Goal: Check status: Check status

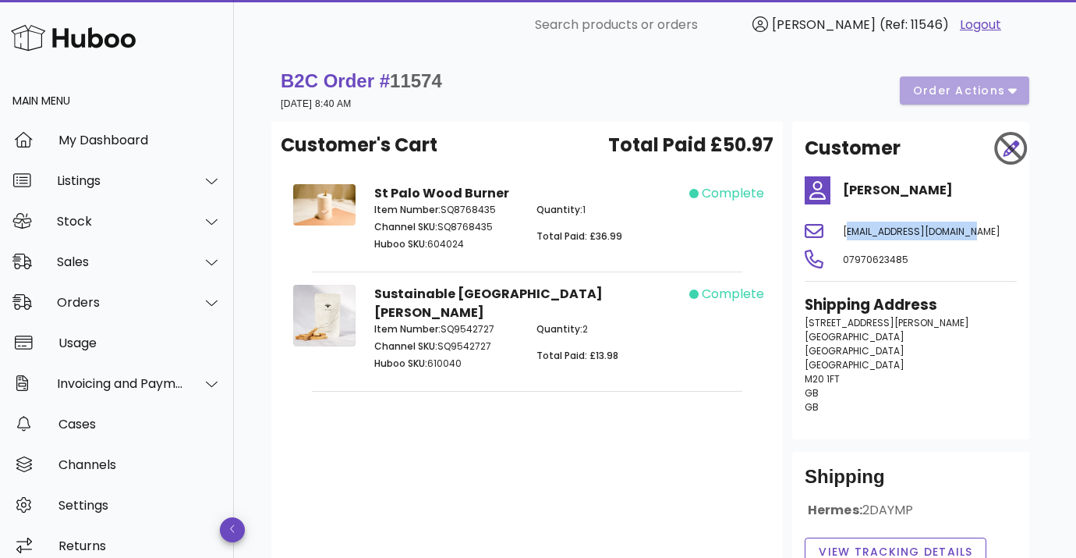
click at [581, 443] on div "Customer's Cart Total Paid £50.97 [GEOGRAPHIC_DATA] Burner Item Number: SQ87684…" at bounding box center [527, 350] width 512 height 456
drag, startPoint x: 448, startPoint y: 72, endPoint x: 399, endPoint y: 71, distance: 49.9
click at [399, 71] on div "B2C Order # 11574 [DATE] 8:40 AM order actions" at bounding box center [655, 91] width 749 height 44
copy span "11574"
click at [257, 83] on div "B2C Order # 11574 [DATE] 8:40 AM order actions Customer's Cart Total Paid £50.9…" at bounding box center [655, 377] width 842 height 654
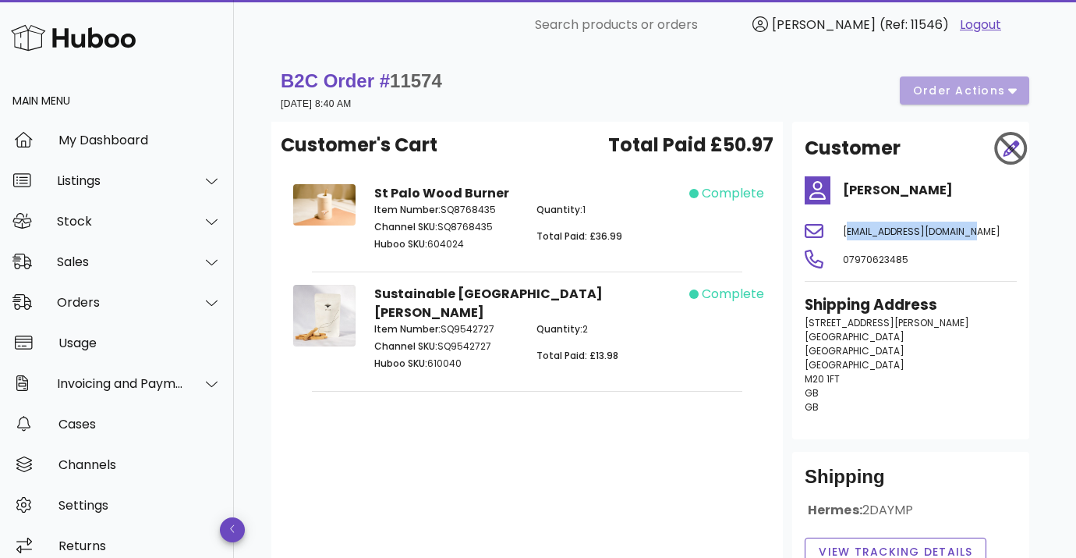
drag, startPoint x: 979, startPoint y: 234, endPoint x: 838, endPoint y: 231, distance: 141.2
click at [838, 231] on div "[EMAIL_ADDRESS][DOMAIN_NAME]" at bounding box center [930, 230] width 193 height 37
copy span "[EMAIL_ADDRESS][DOMAIN_NAME]"
drag, startPoint x: 916, startPoint y: 258, endPoint x: 830, endPoint y: 261, distance: 86.6
click at [830, 261] on div "07970623485" at bounding box center [910, 258] width 231 height 37
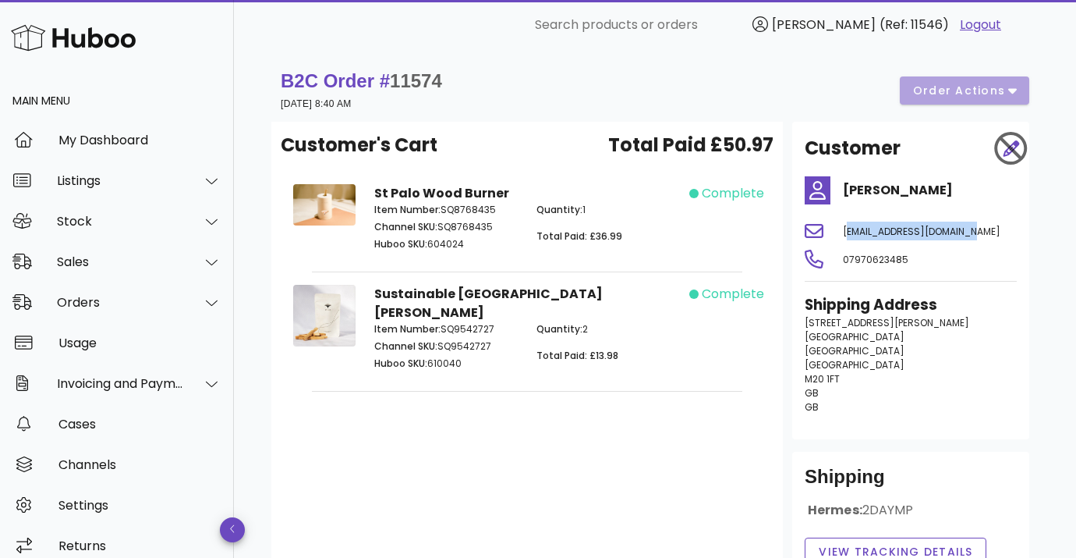
copy span "07970623485"
drag, startPoint x: 953, startPoint y: 192, endPoint x: 844, endPoint y: 191, distance: 109.2
click at [844, 191] on h4 "[PERSON_NAME]" at bounding box center [930, 190] width 174 height 19
copy h4 "[PERSON_NAME]"
drag, startPoint x: 846, startPoint y: 382, endPoint x: 800, endPoint y: 382, distance: 46.0
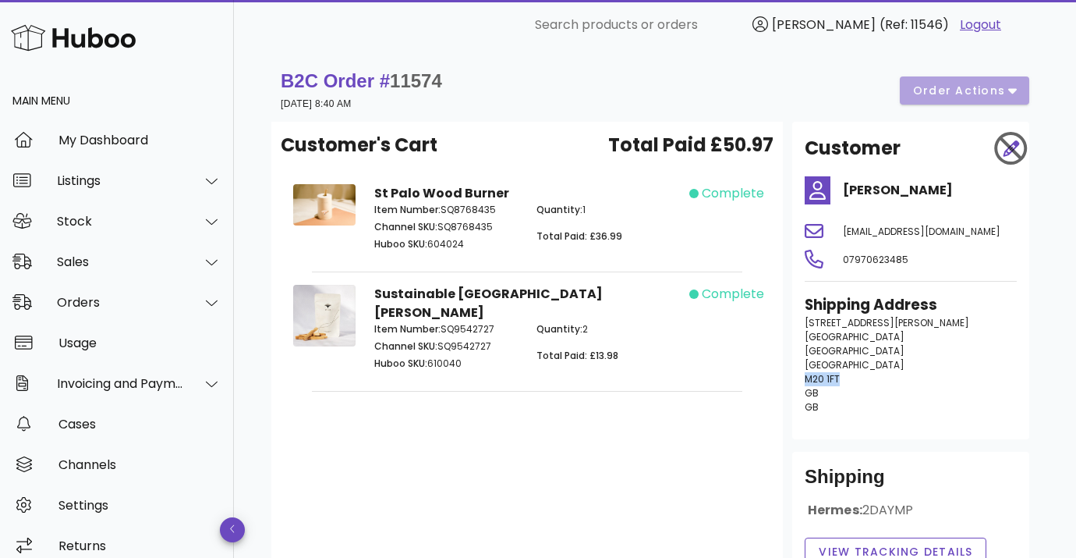
click at [800, 382] on div "Shipping Address [STREET_ADDRESS][PERSON_NAME] GB [GEOGRAPHIC_DATA]" at bounding box center [910, 360] width 231 height 151
copy span "M20 1FT"
click at [453, 441] on div "Customer's Cart Total Paid £50.97 [GEOGRAPHIC_DATA] Burner Item Number: SQ87684…" at bounding box center [527, 350] width 512 height 456
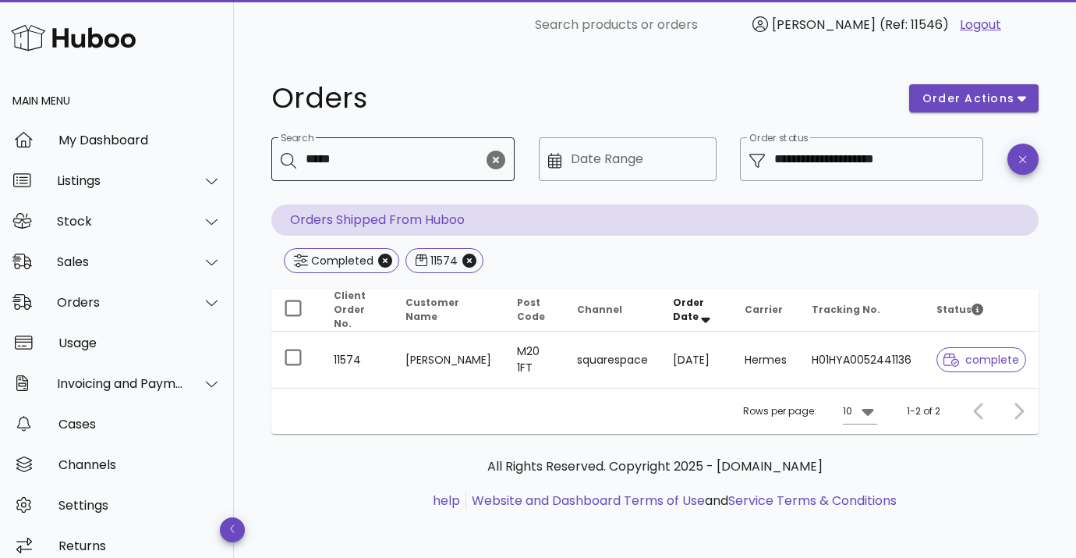
click at [324, 165] on input "*****" at bounding box center [395, 159] width 178 height 25
paste input "text"
type input "*****"
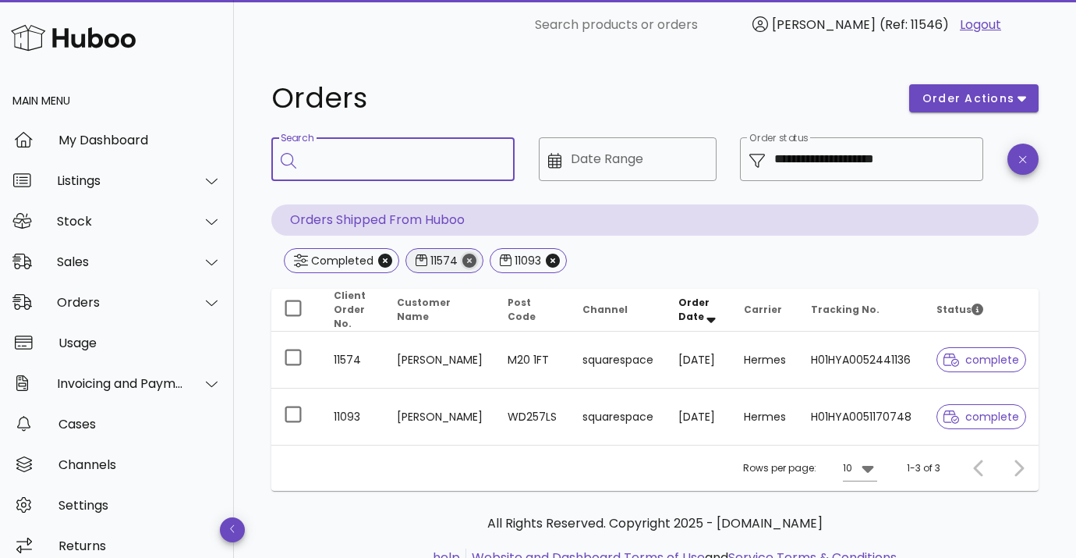
click at [462, 262] on icon "Close" at bounding box center [469, 260] width 14 height 14
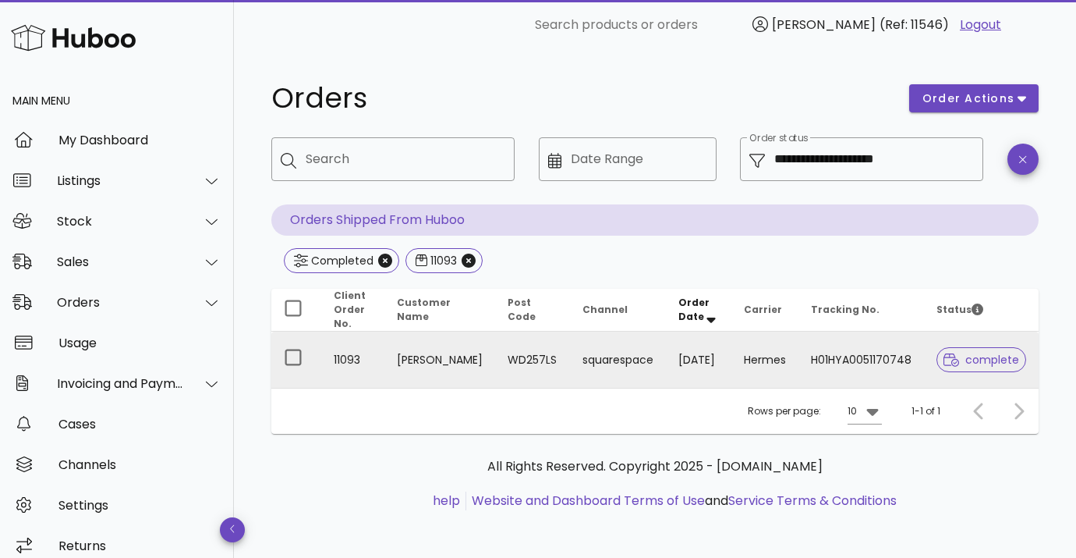
click at [408, 339] on td "[PERSON_NAME]" at bounding box center [439, 359] width 111 height 56
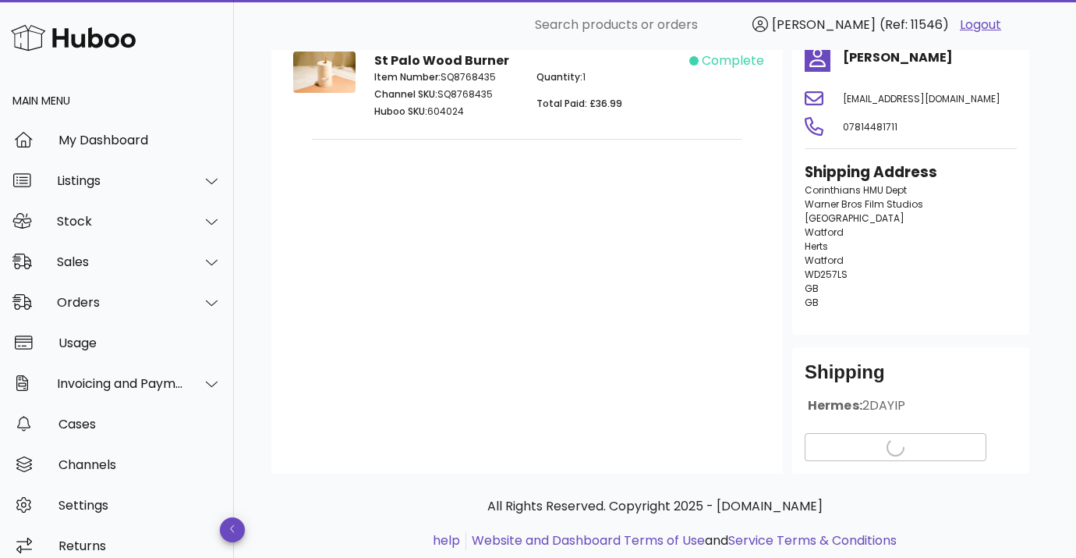
scroll to position [161, 0]
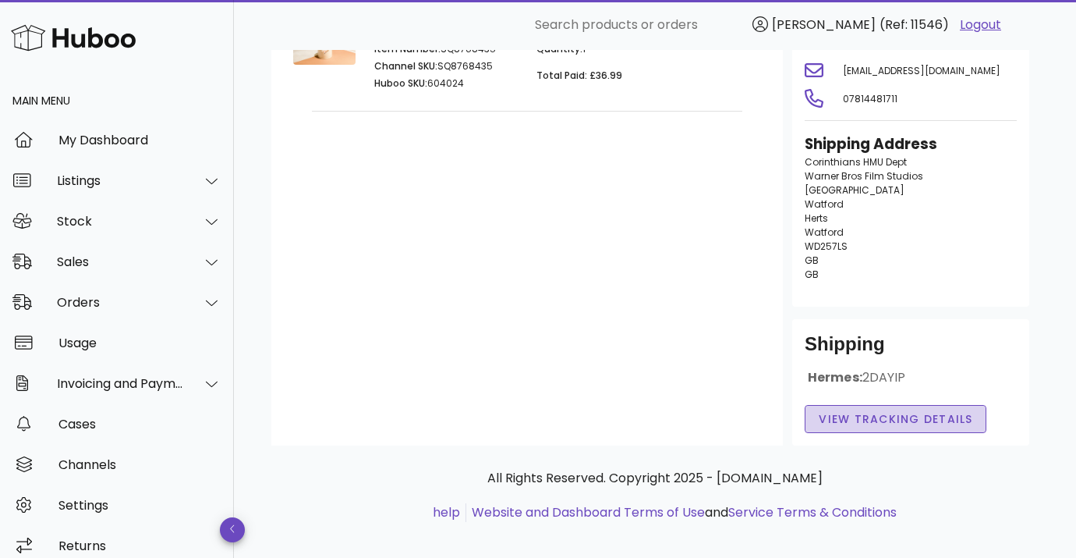
click at [831, 405] on button "View Tracking details" at bounding box center [896, 419] width 182 height 28
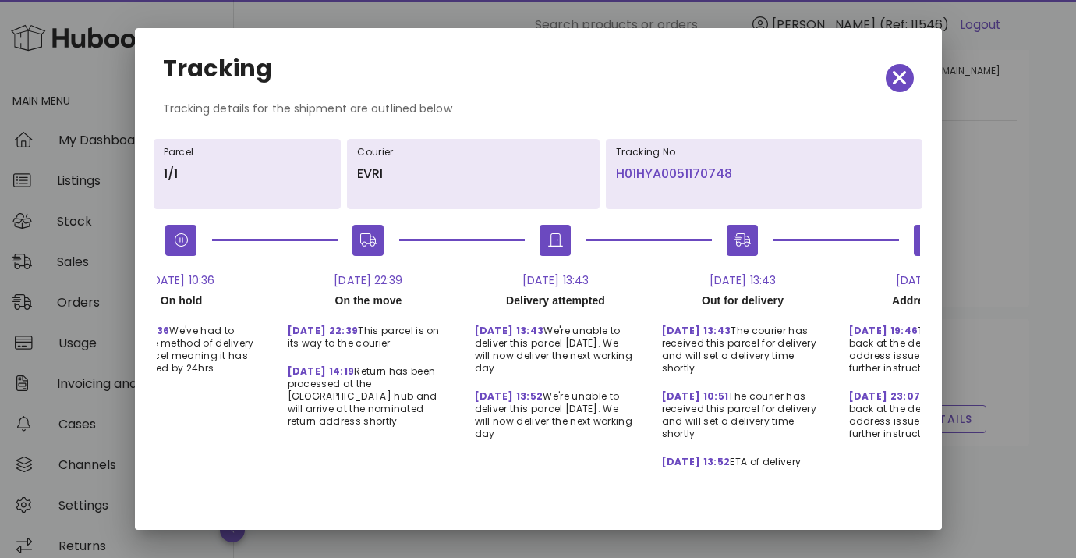
scroll to position [0, 460]
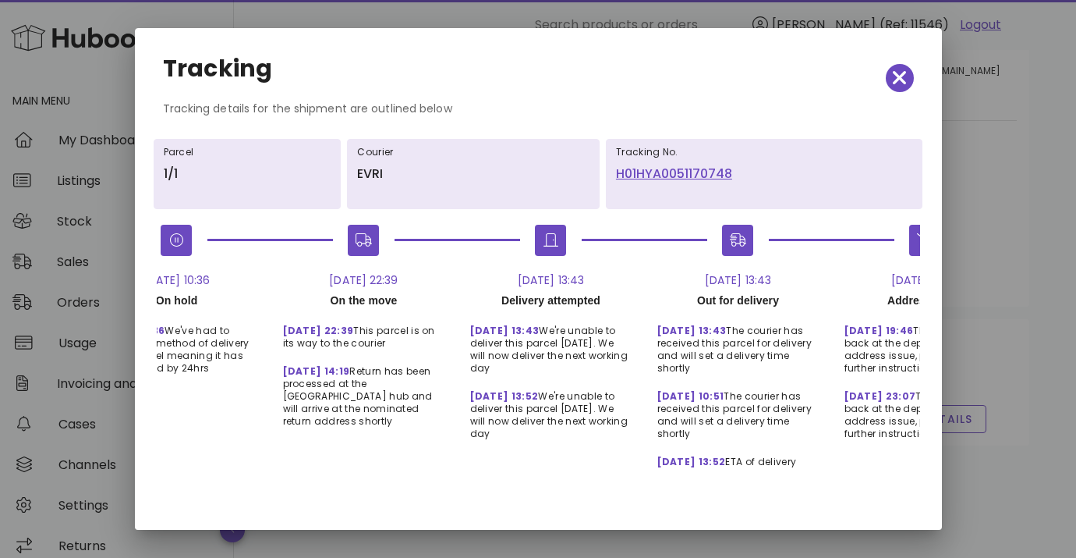
click at [963, 137] on div at bounding box center [538, 279] width 1076 height 558
click at [904, 81] on icon "button" at bounding box center [900, 78] width 14 height 14
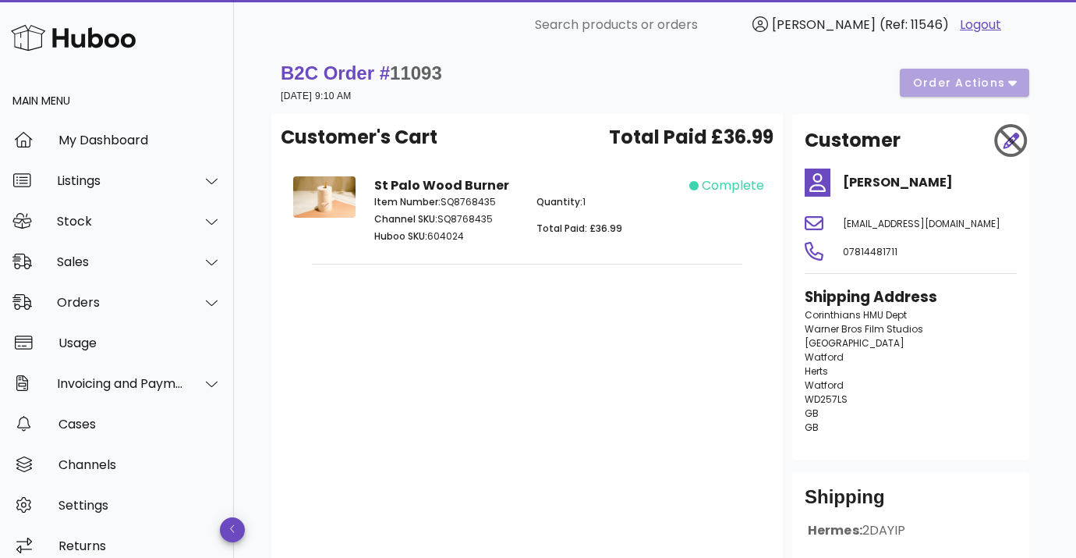
scroll to position [0, 0]
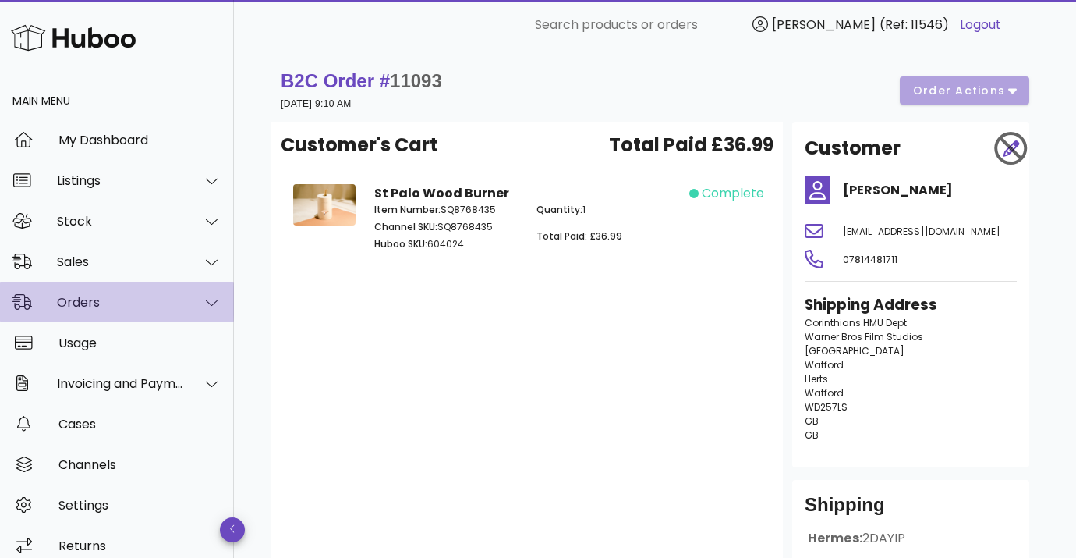
click at [91, 311] on div "Orders" at bounding box center [117, 302] width 234 height 41
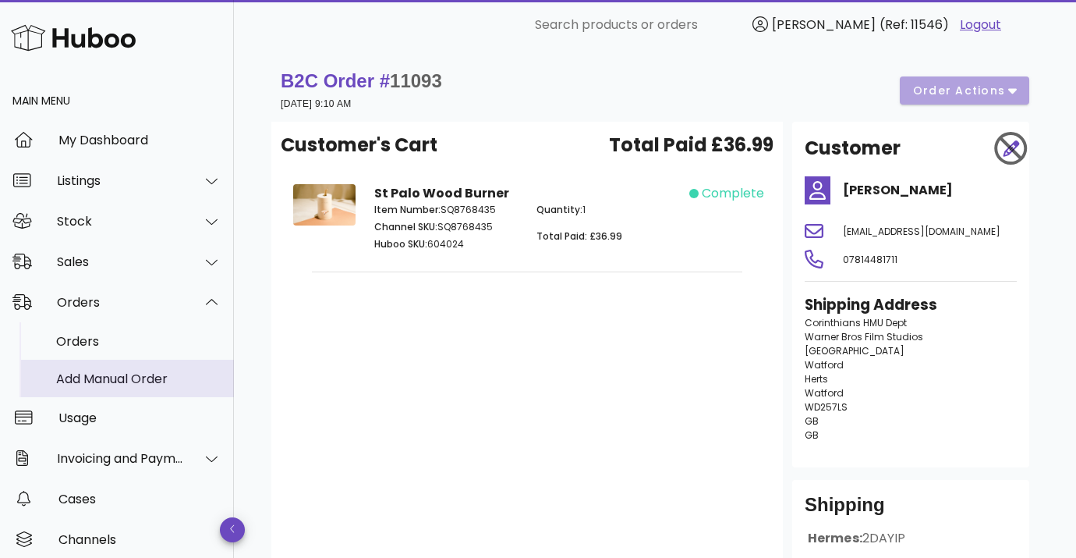
click at [89, 381] on div "Add Manual Order" at bounding box center [138, 378] width 165 height 15
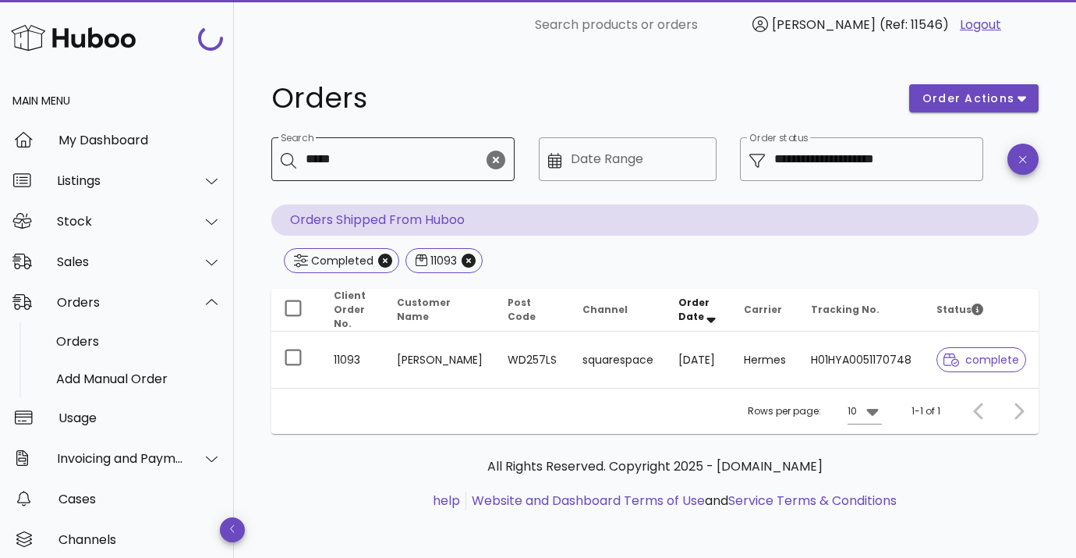
click at [342, 172] on div "Search *****" at bounding box center [395, 159] width 178 height 44
click at [335, 160] on input "*****" at bounding box center [395, 159] width 178 height 25
type input "*******"
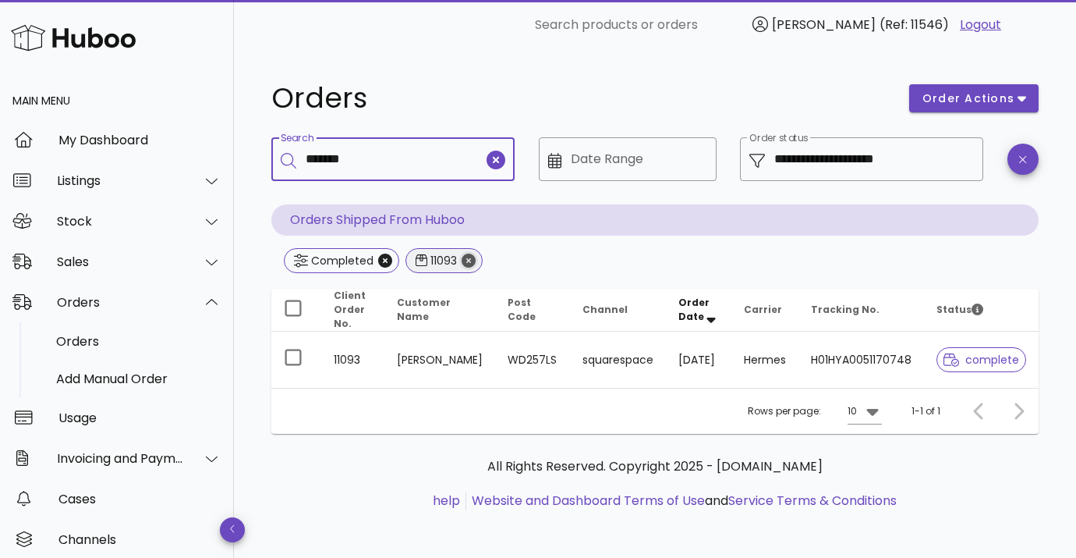
click at [462, 264] on icon "Close" at bounding box center [469, 260] width 14 height 14
click at [462, 253] on button "Close" at bounding box center [469, 260] width 14 height 14
click at [385, 156] on input "Search" at bounding box center [404, 159] width 197 height 25
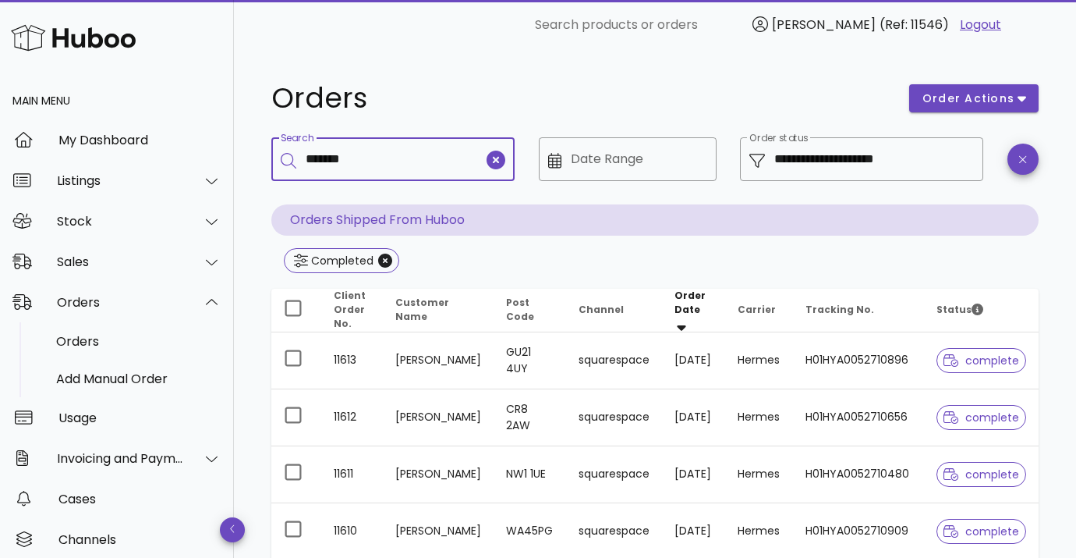
type input "*******"
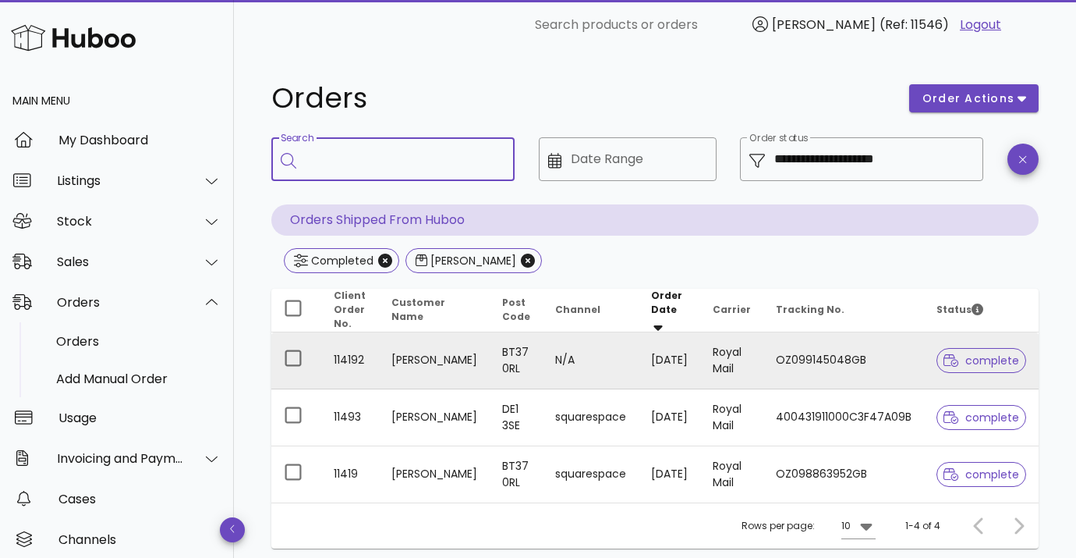
click at [388, 380] on td "[PERSON_NAME]" at bounding box center [434, 360] width 111 height 57
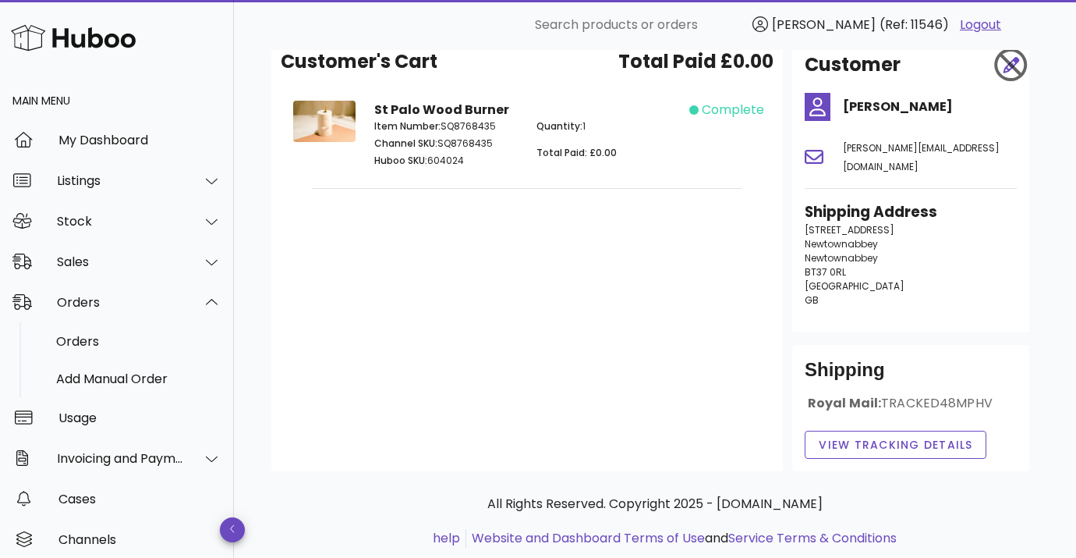
scroll to position [104, 0]
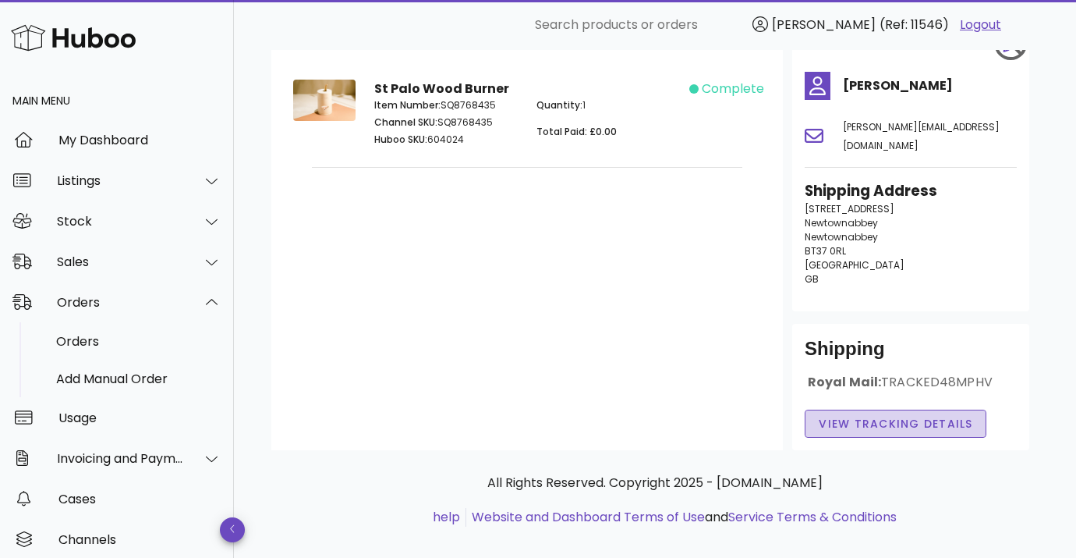
click at [845, 416] on span "View Tracking details" at bounding box center [895, 424] width 155 height 16
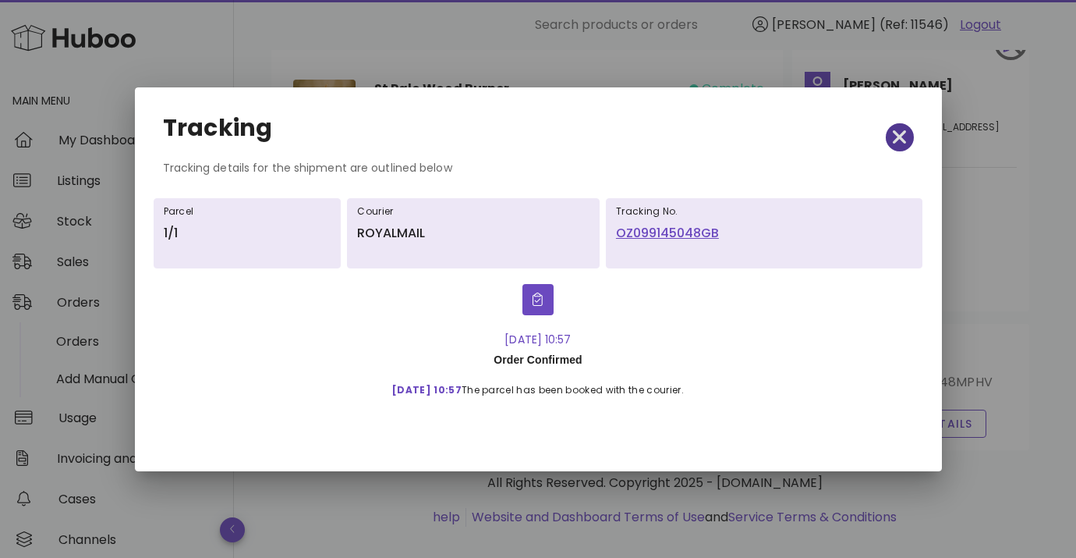
click at [889, 129] on span "button" at bounding box center [900, 137] width 28 height 22
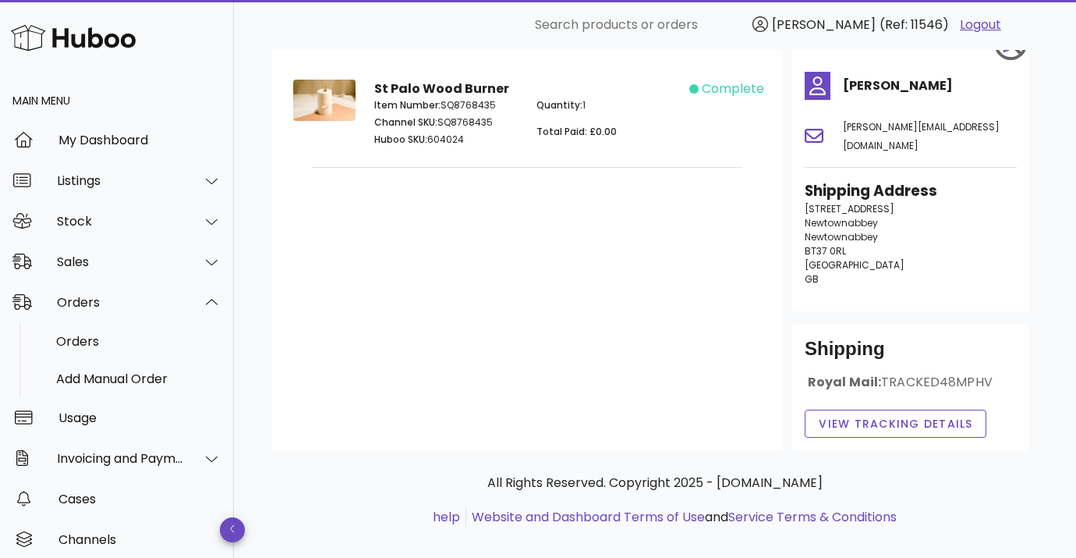
scroll to position [0, 0]
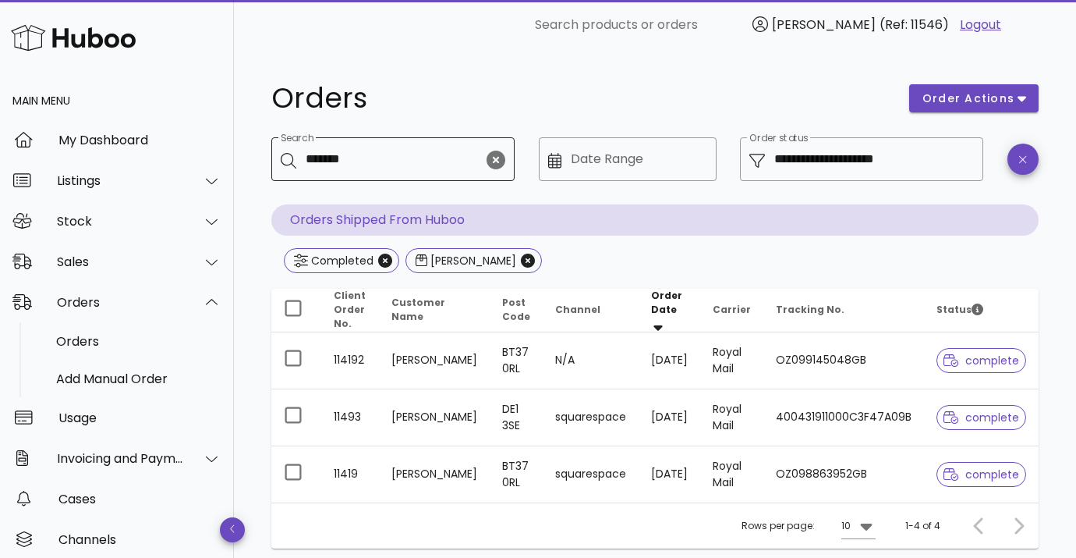
click at [324, 161] on input "*******" at bounding box center [395, 159] width 178 height 25
click at [521, 257] on icon "Close" at bounding box center [528, 260] width 14 height 14
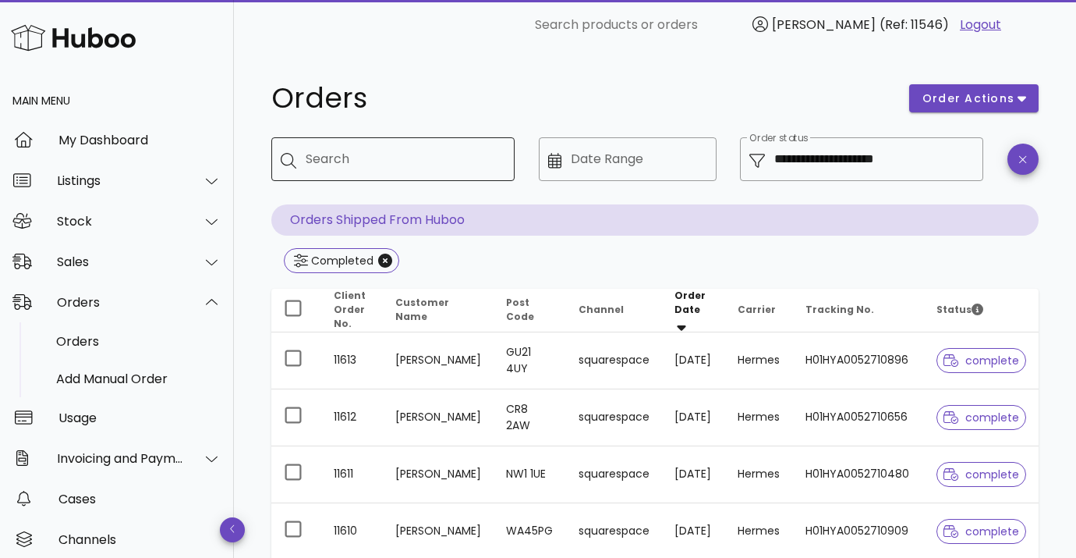
click at [394, 165] on input "Search" at bounding box center [404, 159] width 197 height 25
type input "*****"
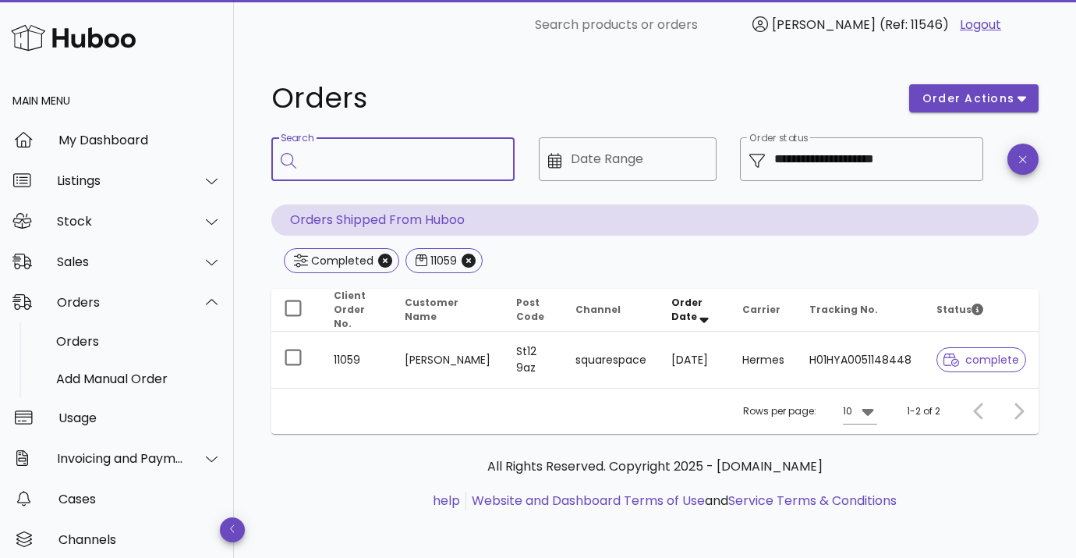
click at [423, 323] on th "Customer Name" at bounding box center [448, 310] width 112 height 43
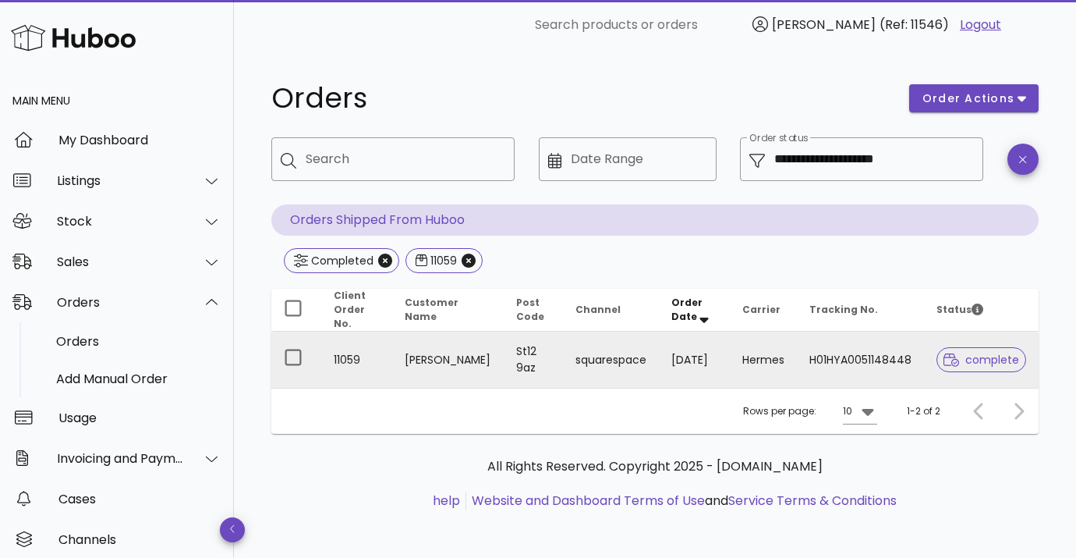
click at [430, 361] on td "[PERSON_NAME]" at bounding box center [448, 359] width 112 height 56
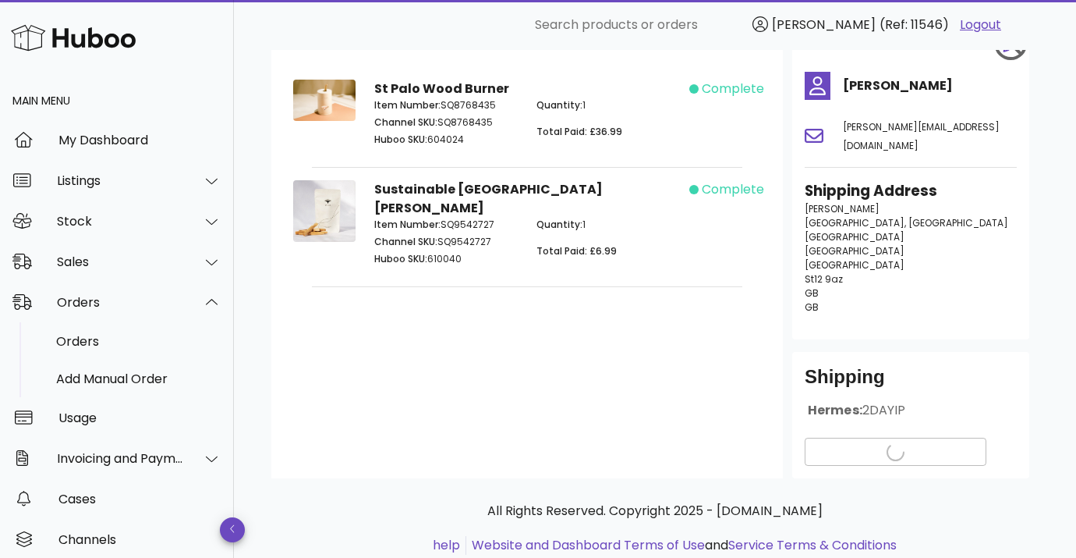
scroll to position [133, 0]
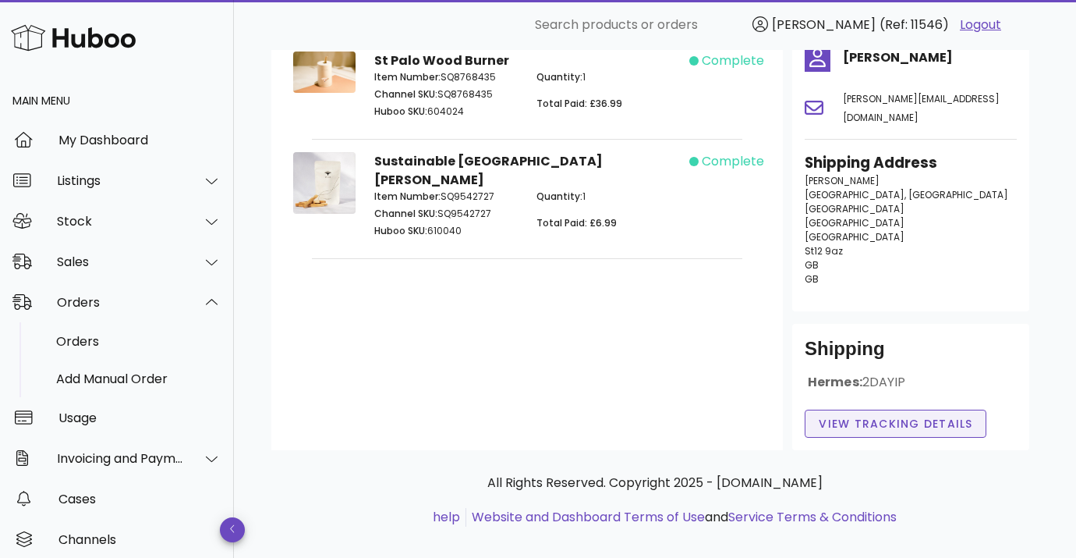
click at [884, 414] on button "View Tracking details" at bounding box center [896, 423] width 182 height 28
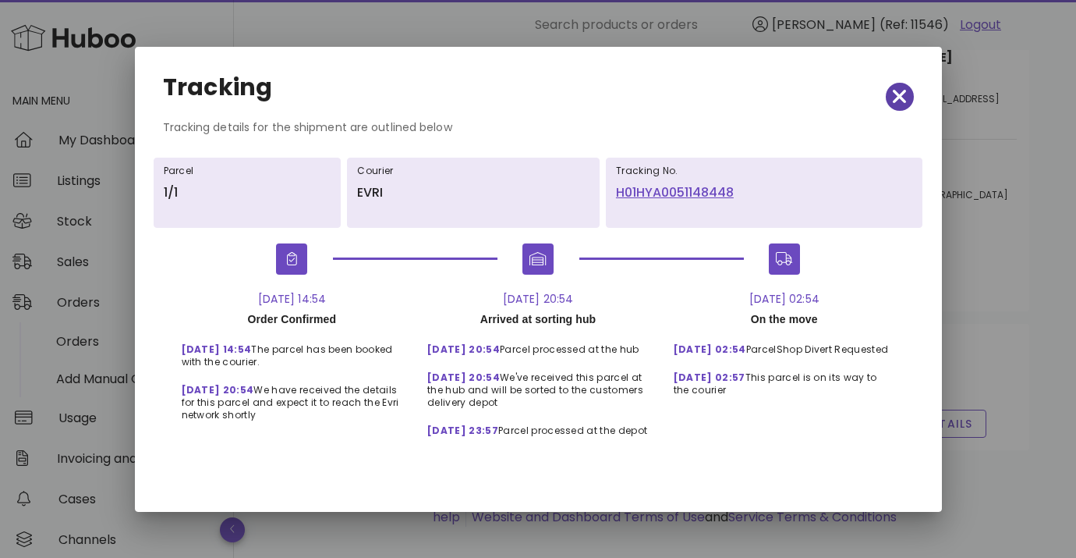
click at [893, 101] on icon "button" at bounding box center [900, 97] width 14 height 22
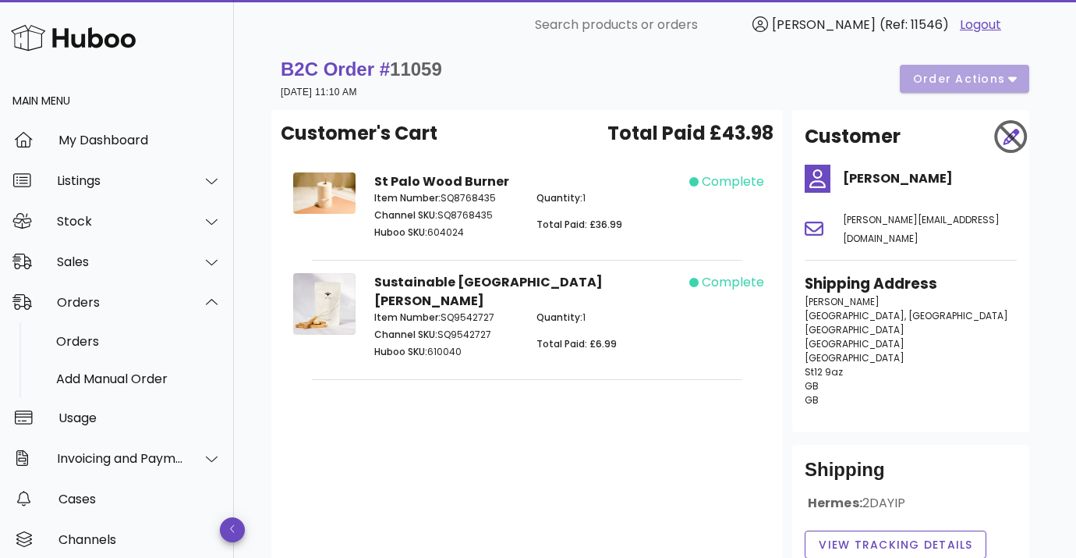
scroll to position [14, 0]
